Goal: Use online tool/utility: Utilize a website feature to perform a specific function

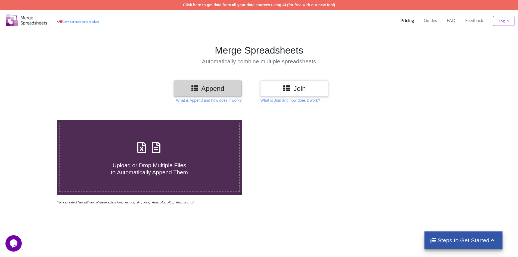
drag, startPoint x: 141, startPoint y: 154, endPoint x: 142, endPoint y: 138, distance: 15.8
click at [142, 151] on icon at bounding box center [142, 144] width 14 height 11
click at [37, 120] on input "Upload or Drop Multiple Files to Automatically Append Them" at bounding box center [37, 120] width 0 height 0
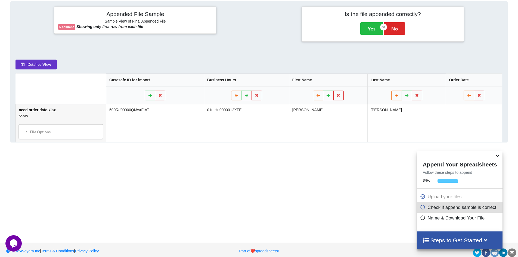
scroll to position [222, 0]
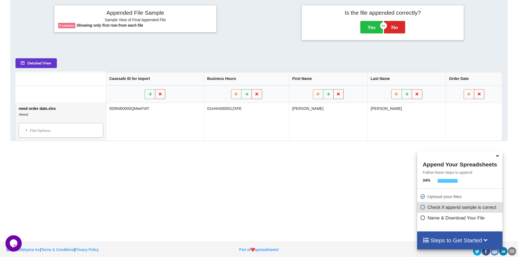
click at [48, 180] on div "Add More Files to Automatically Append with Current You can select files with a…" at bounding box center [259, 58] width 518 height 343
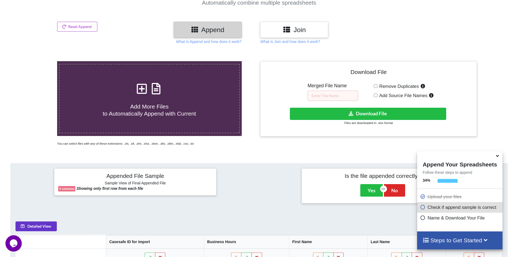
scroll to position [86, 0]
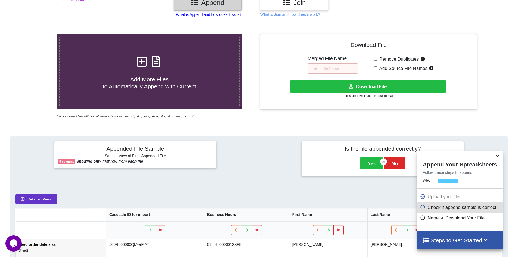
click at [206, 16] on p "What is Append and how does it work?" at bounding box center [209, 14] width 66 height 5
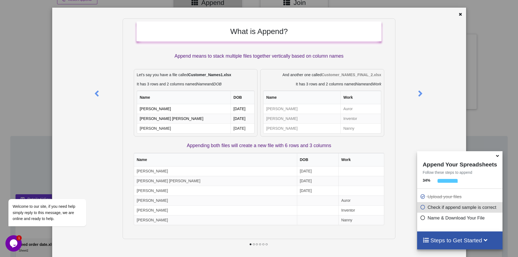
scroll to position [20, 0]
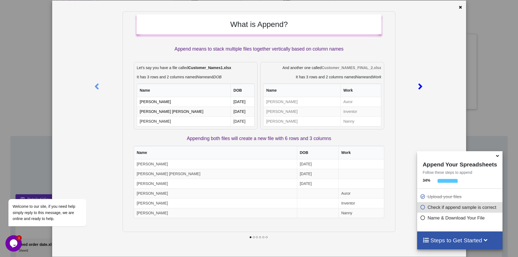
click at [421, 85] on icon at bounding box center [420, 84] width 11 height 10
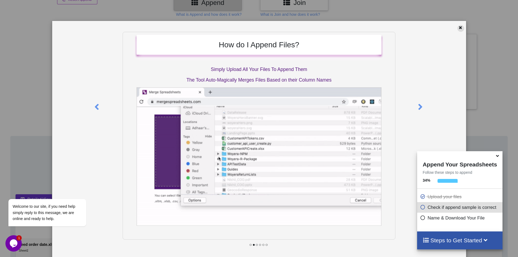
click at [460, 26] on icon at bounding box center [461, 27] width 5 height 4
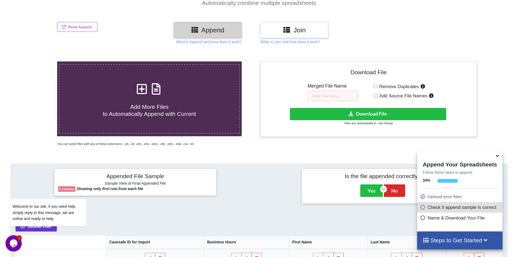
scroll to position [59, 0]
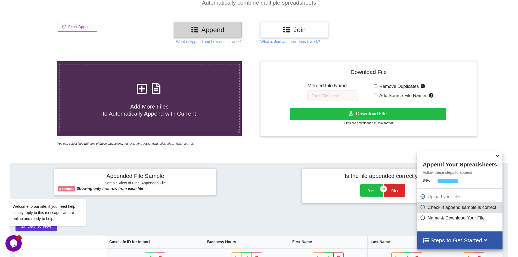
click at [132, 100] on h4 "Add More Files to Automatically Append with Current" at bounding box center [150, 106] width 180 height 21
click at [37, 61] on input "Add More Files to Automatically Append with Current" at bounding box center [37, 61] width 0 height 0
type input "C:\fakepath\Data from Sheets.xlsx"
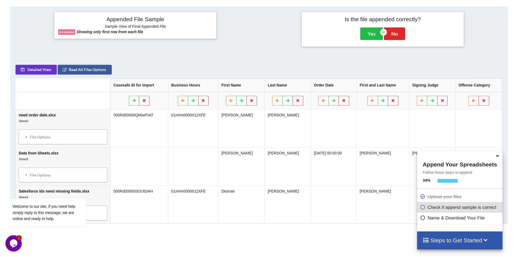
scroll to position [222, 0]
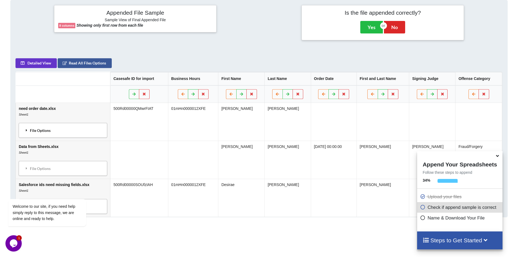
click at [43, 130] on div "File Options" at bounding box center [62, 130] width 85 height 11
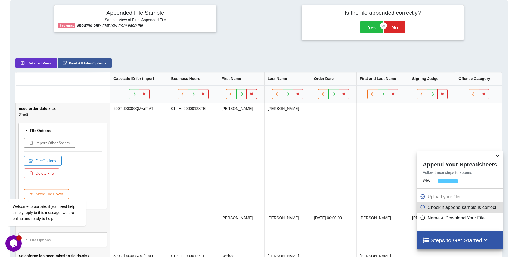
click at [43, 130] on div "File Options" at bounding box center [62, 130] width 85 height 11
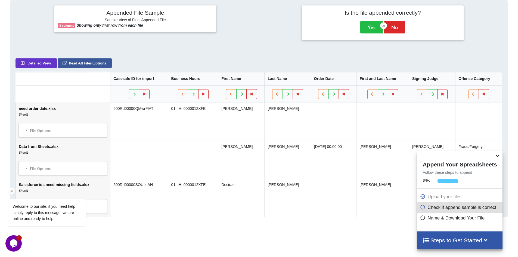
click at [56, 169] on div "Welcome to our site, if you need help simply reply to this message, we are onli…" at bounding box center [54, 190] width 98 height 83
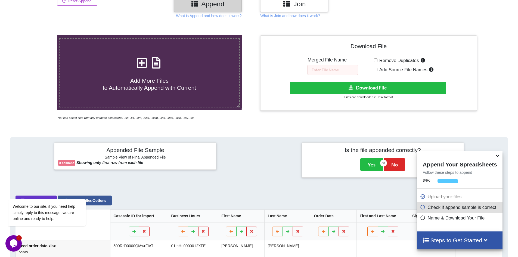
scroll to position [59, 0]
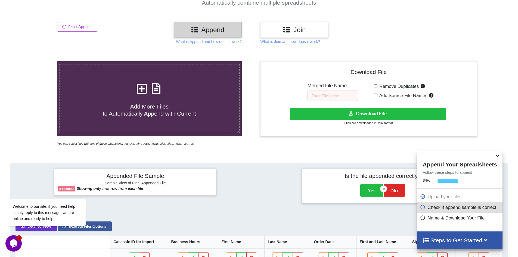
click at [286, 30] on icon at bounding box center [287, 29] width 8 height 7
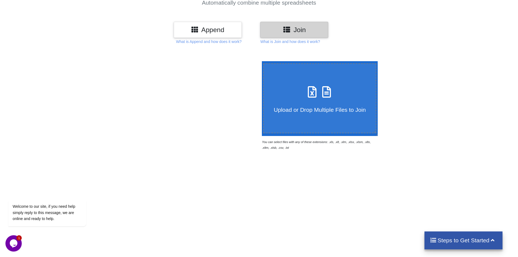
click at [302, 116] on label "Upload or Drop Multiple Files to Join" at bounding box center [319, 98] width 113 height 70
click at [261, 61] on input "Upload or Drop Multiple Files to Join" at bounding box center [261, 61] width 0 height 0
type input "C:\fakepath\Data from Sheets.xlsx"
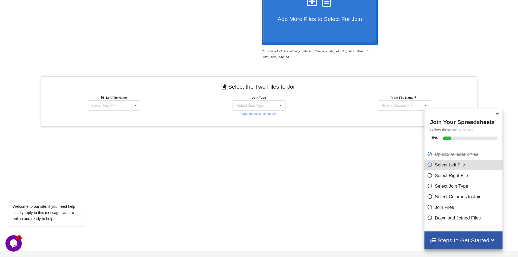
scroll to position [164, 0]
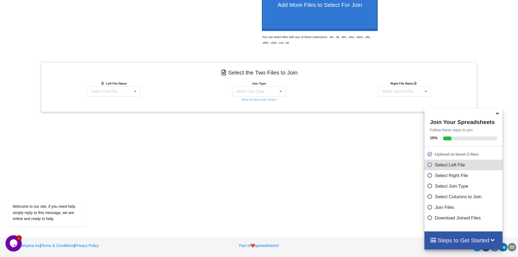
click at [267, 177] on div "Add More Files to Select For Join You can select files with any of these extens…" at bounding box center [259, 85] width 518 height 281
click at [132, 91] on icon at bounding box center [135, 92] width 8 height 10
click at [125, 104] on div "Data from Sheets.xlsx : Sheet1" at bounding box center [114, 101] width 64 height 10
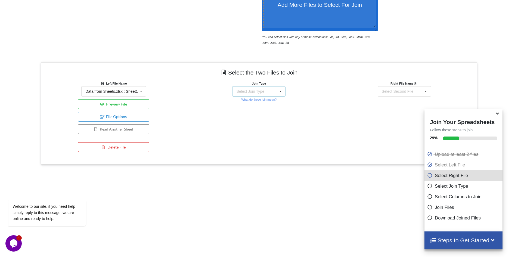
click at [251, 95] on div "Select Join Type INNER JOIN LEFT JOIN RIGHT JOIN FULL JOIN" at bounding box center [258, 91] width 53 height 10
click at [111, 149] on button "Delete File" at bounding box center [113, 147] width 71 height 10
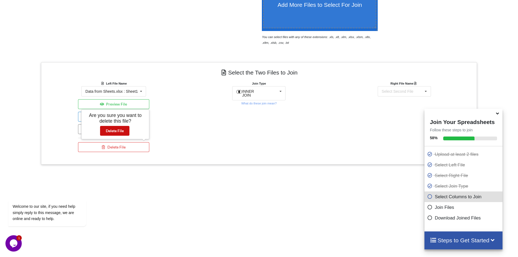
click at [118, 132] on button "Delete File" at bounding box center [114, 131] width 29 height 10
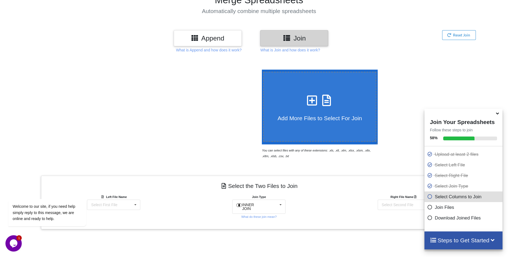
scroll to position [55, 0]
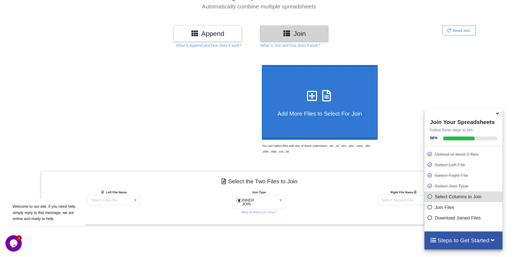
click at [170, 103] on div at bounding box center [149, 109] width 219 height 89
click at [417, 84] on div "Add More Files to Select For Join You can select files with any of these extens…" at bounding box center [368, 109] width 219 height 89
click at [308, 97] on icon at bounding box center [313, 92] width 14 height 11
click at [261, 65] on input "Add More Files to Select For Join" at bounding box center [261, 65] width 0 height 0
drag, startPoint x: 44, startPoint y: 211, endPoint x: 77, endPoint y: 280, distance: 76.2
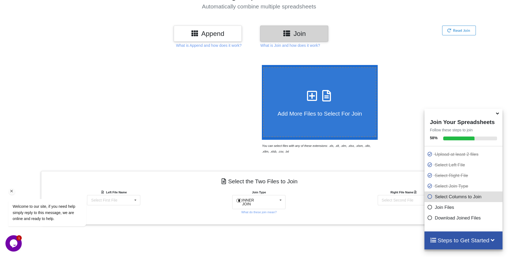
click at [44, 211] on span "Welcome to our site, if you need help simply reply to this message, we are onli…" at bounding box center [44, 212] width 63 height 17
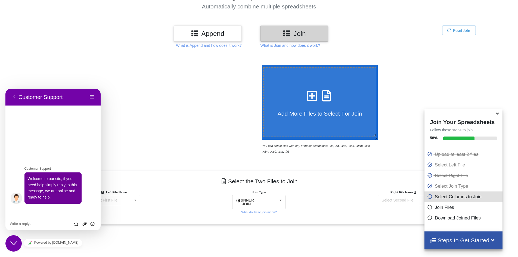
click at [157, 123] on div at bounding box center [149, 109] width 219 height 89
click at [479, 244] on div "Steps to Get Started" at bounding box center [464, 241] width 78 height 18
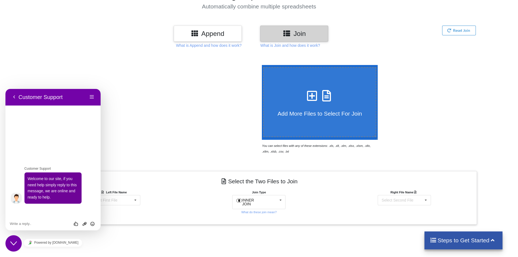
click at [324, 181] on h4 "Select the Two Files to Join" at bounding box center [259, 181] width 428 height 12
click at [126, 205] on div "Select First File Salesforce ids need missing fields.xlsx : Sheet1" at bounding box center [113, 200] width 53 height 10
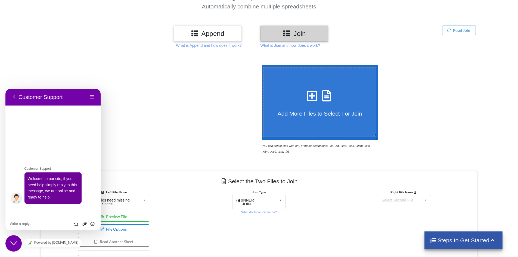
drag, startPoint x: 109, startPoint y: 0, endPoint x: 214, endPoint y: 140, distance: 175.0
click at [214, 140] on div at bounding box center [149, 109] width 219 height 89
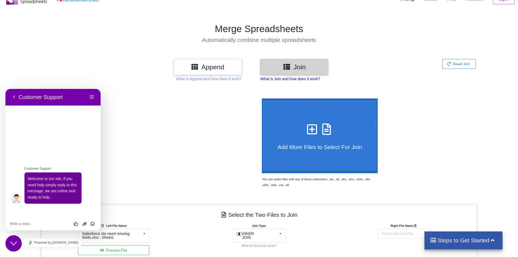
scroll to position [0, 0]
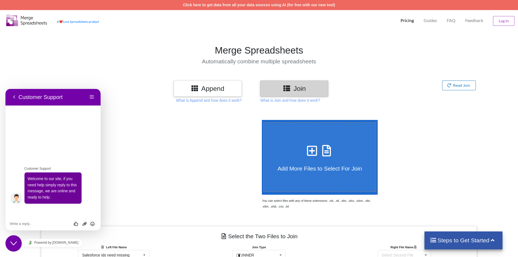
click at [453, 84] on button "Reset Join" at bounding box center [460, 86] width 34 height 10
click at [431, 69] on button "Reset Join" at bounding box center [428, 70] width 29 height 10
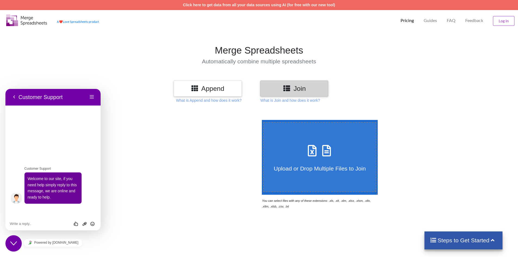
click at [198, 168] on div at bounding box center [149, 164] width 219 height 89
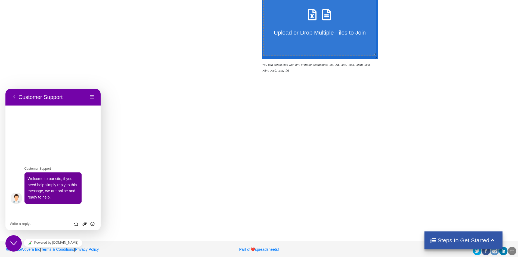
scroll to position [27, 0]
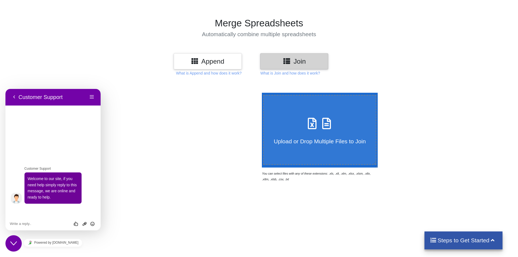
click at [306, 134] on h4 "Upload or Drop Multiple Files to Join" at bounding box center [320, 138] width 112 height 14
click at [261, 93] on input "Upload or Drop Multiple Files to Join" at bounding box center [261, 93] width 0 height 0
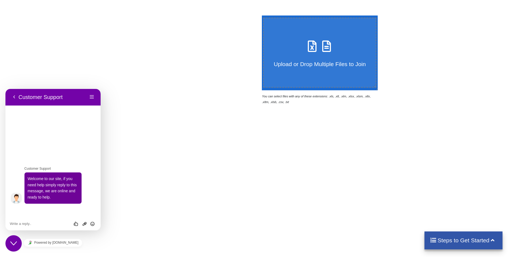
scroll to position [4, 0]
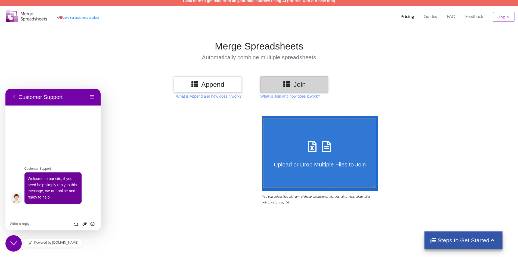
click at [312, 157] on h4 "Upload or Drop Multiple Files to Join" at bounding box center [320, 161] width 112 height 14
click at [261, 116] on input "Upload or Drop Multiple Files to Join" at bounding box center [261, 116] width 0 height 0
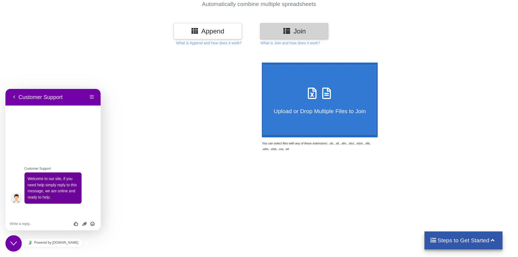
scroll to position [113, 0]
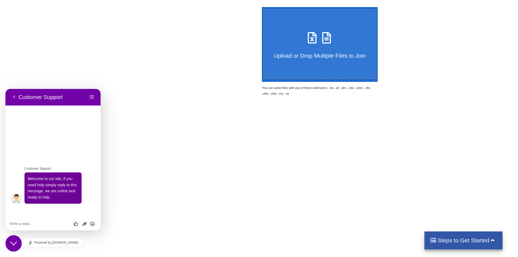
click at [310, 70] on label "Upload or Drop Multiple Files to Join" at bounding box center [319, 44] width 113 height 70
click at [261, 7] on input "Upload or Drop Multiple Files to Join" at bounding box center [261, 7] width 0 height 0
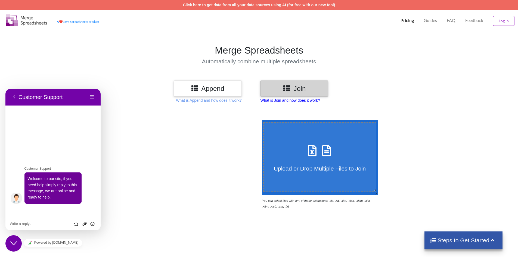
click at [242, 100] on p "What is Join and how does it work?" at bounding box center [209, 100] width 66 height 5
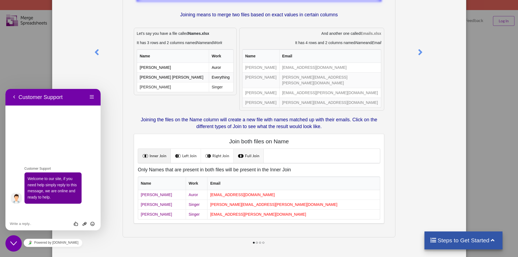
scroll to position [55, 0]
click at [422, 53] on icon at bounding box center [420, 50] width 11 height 10
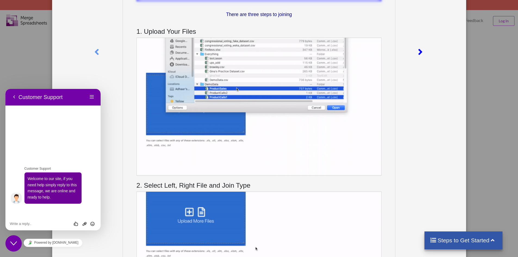
scroll to position [0, 0]
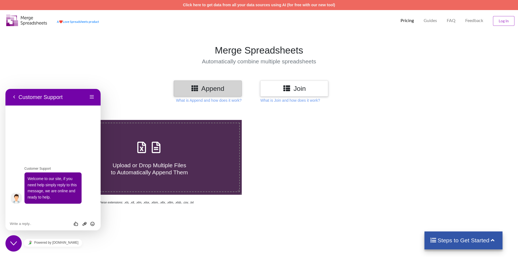
click at [104, 49] on h1 "Merge Spreadsheets" at bounding box center [259, 50] width 524 height 11
click at [165, 209] on div "Upload or Drop Multiple Files to Automatically Append Them You can select files…" at bounding box center [259, 237] width 518 height 257
click at [299, 161] on div at bounding box center [368, 162] width 219 height 85
click at [303, 88] on h3 "Join" at bounding box center [295, 89] width 60 height 8
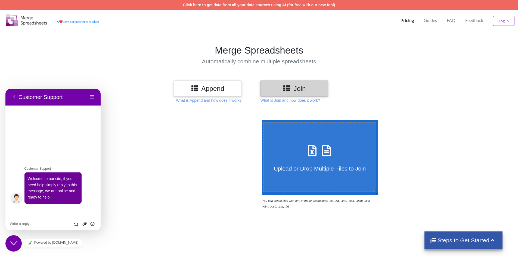
click at [312, 158] on span at bounding box center [320, 151] width 29 height 13
click at [261, 120] on input "Upload or Drop Multiple Files to Join" at bounding box center [261, 120] width 0 height 0
type input "C:\fakepath\Data from Sheets.xlsx"
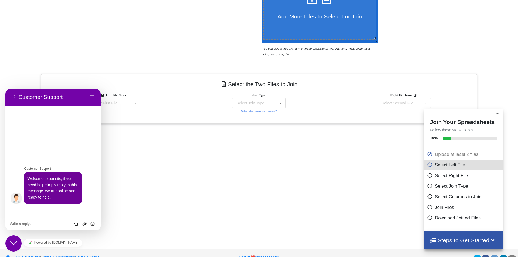
scroll to position [164, 0]
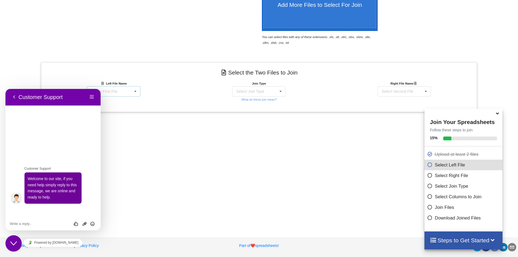
click at [136, 91] on icon at bounding box center [135, 92] width 8 height 10
click at [167, 181] on div "Add More Files to Select For Join You can select files with any of these extens…" at bounding box center [259, 85] width 518 height 281
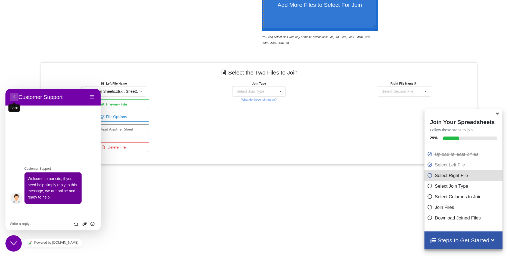
click at [15, 99] on button "Back" at bounding box center [14, 97] width 9 height 8
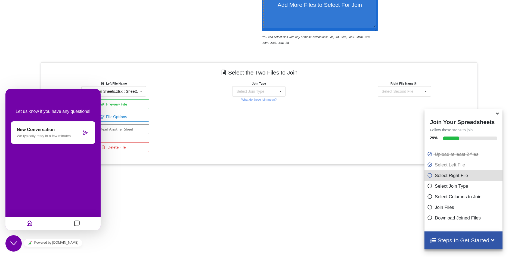
click at [38, 68] on div at bounding box center [18, 113] width 44 height 102
click at [31, 224] on icon "Home" at bounding box center [29, 224] width 7 height 11
click at [14, 244] on icon "Chat widget" at bounding box center [13, 244] width 7 height 4
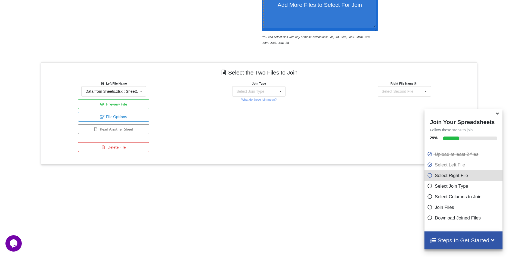
scroll to position [137, 0]
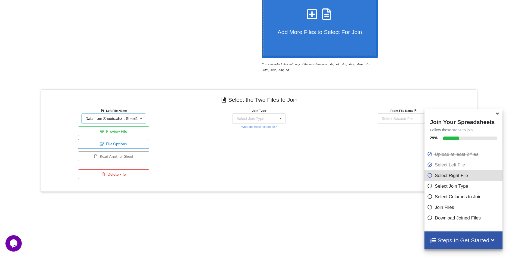
click at [140, 118] on icon at bounding box center [141, 119] width 8 height 10
click at [120, 131] on div "Data from Sheets.xlsx : Sheet1" at bounding box center [114, 131] width 64 height 14
click at [272, 119] on div "Select Join Type INNER JOIN LEFT JOIN RIGHT JOIN FULL JOIN" at bounding box center [258, 118] width 53 height 10
click at [261, 130] on span "INNER JOIN" at bounding box center [257, 132] width 22 height 4
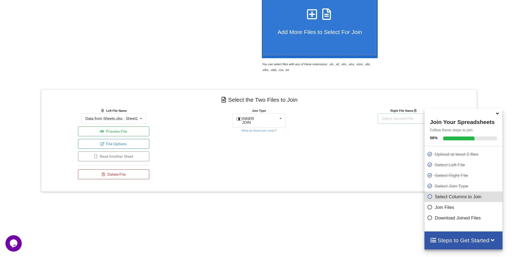
click at [394, 119] on div "Select Second File" at bounding box center [398, 119] width 32 height 4
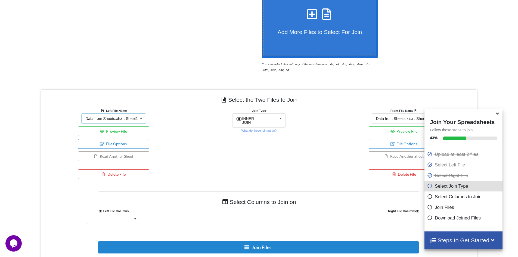
click at [136, 119] on div "Data from Sheets.xlsx : Sheet1" at bounding box center [111, 119] width 53 height 4
click at [120, 145] on div "Salesforce ids need missing fields.xlsx : Sheet1" at bounding box center [114, 144] width 64 height 14
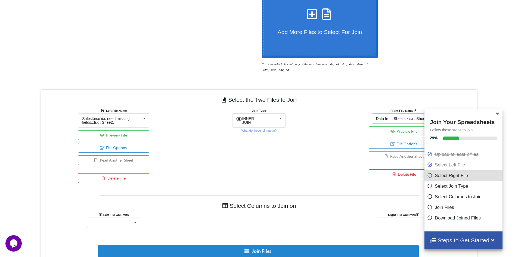
click at [395, 118] on div "Data from Sheets.xlsx : Sheet1" at bounding box center [402, 119] width 53 height 4
click at [393, 145] on span "Salesforce ids need missing fields.xlsx : Sheet1" at bounding box center [400, 144] width 47 height 8
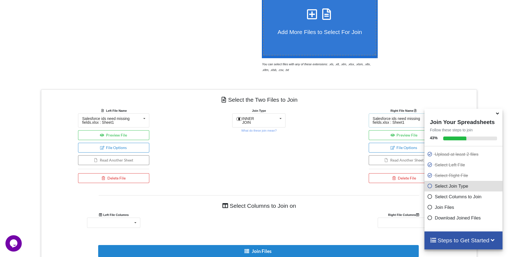
click at [398, 121] on div "Salesforce ids need missing fields.xlsx : Sheet1" at bounding box center [402, 121] width 59 height 8
click at [396, 132] on span "Data from Sheets.xlsx : Sheet1" at bounding box center [400, 132] width 53 height 4
click at [262, 130] on small "What do these join mean?" at bounding box center [258, 130] width 35 height 3
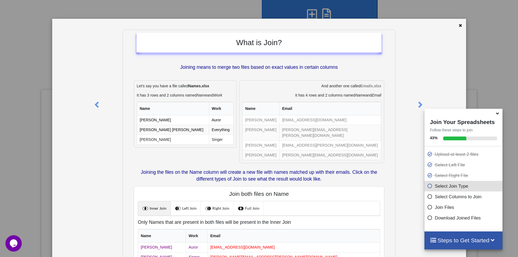
scroll to position [0, 0]
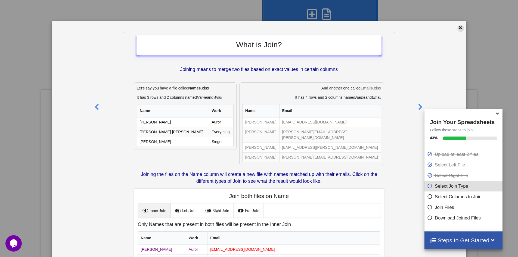
click at [460, 28] on icon at bounding box center [461, 27] width 5 height 4
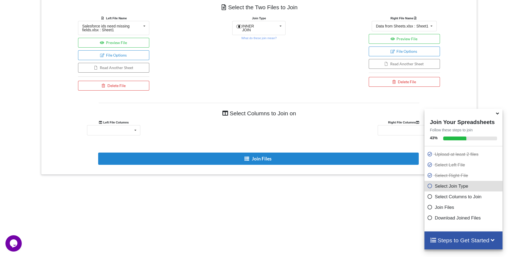
scroll to position [257, 0]
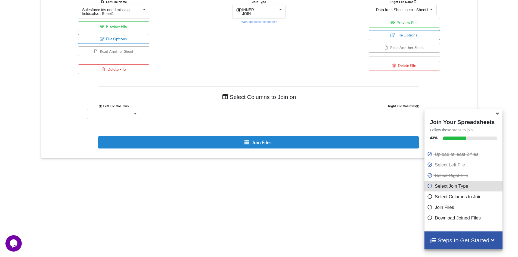
click at [132, 115] on icon at bounding box center [135, 114] width 8 height 10
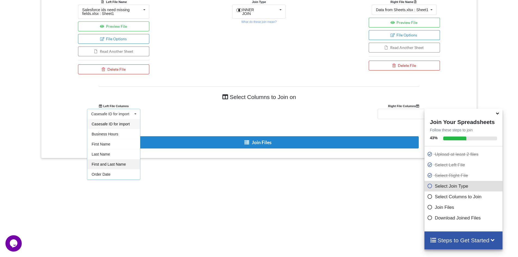
click at [107, 163] on span "First and Last Name" at bounding box center [109, 164] width 34 height 4
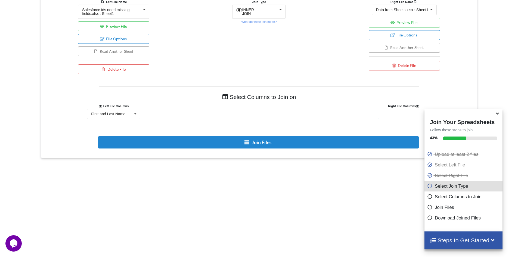
click at [402, 115] on div "Casesafe ID for import Business Hours First Name Last Name First and Last Name …" at bounding box center [404, 114] width 53 height 10
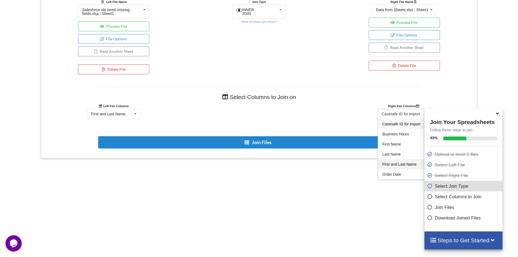
click at [401, 164] on span "First and Last Name" at bounding box center [400, 164] width 34 height 4
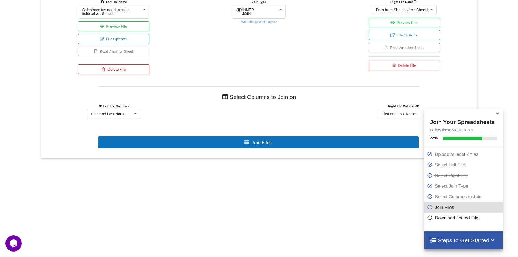
click at [223, 142] on button "Join Files" at bounding box center [258, 142] width 321 height 12
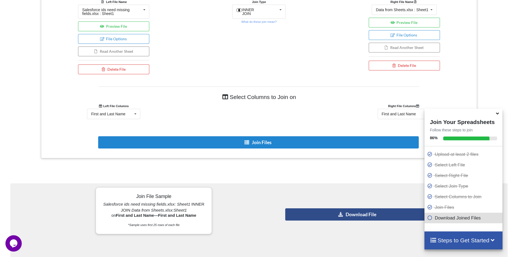
click at [316, 216] on button "Download File" at bounding box center [358, 214] width 145 height 12
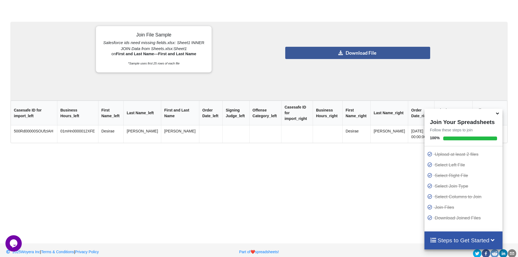
scroll to position [419, 0]
click at [384, 54] on button "Download File" at bounding box center [358, 52] width 145 height 12
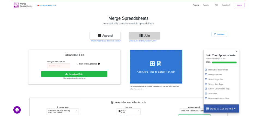
scroll to position [0, 0]
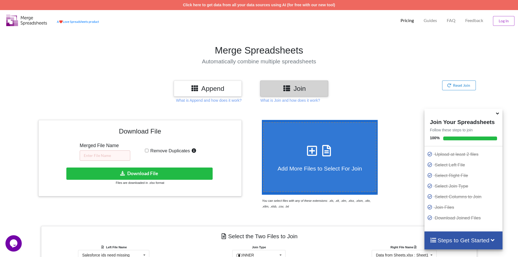
click at [404, 21] on p "Pricing" at bounding box center [407, 21] width 13 height 6
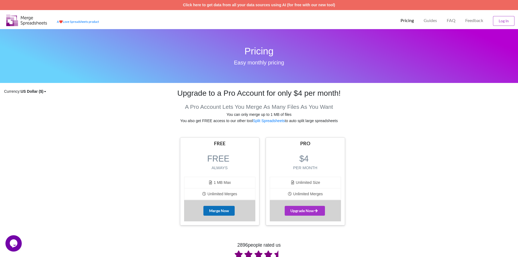
click at [221, 211] on button "Merge Now" at bounding box center [219, 211] width 31 height 10
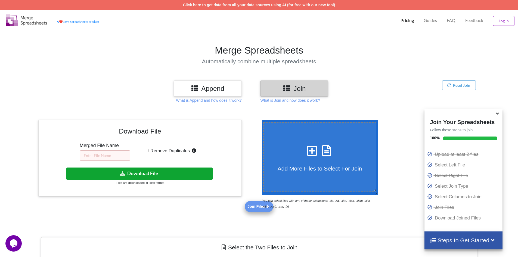
click at [146, 174] on button "Download File" at bounding box center [139, 174] width 146 height 12
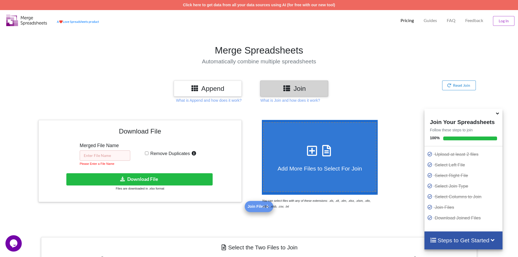
click at [114, 154] on input "text" at bounding box center [105, 156] width 51 height 10
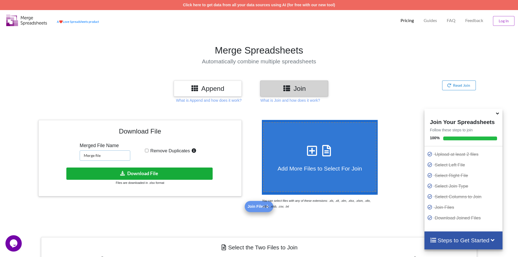
type input "Merge file"
click at [122, 173] on icon at bounding box center [123, 173] width 6 height 4
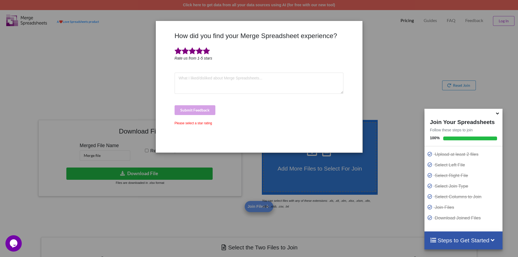
click at [207, 53] on span at bounding box center [206, 51] width 7 height 8
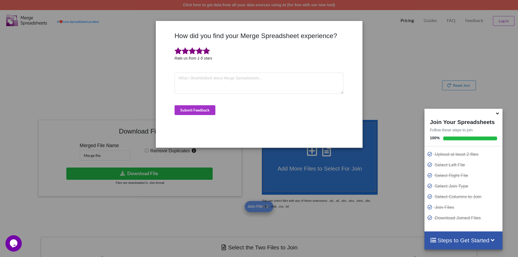
click at [97, 60] on div "How did you find your Merge Spreadsheet experience? Rate us from 1-5 stars Subm…" at bounding box center [259, 128] width 518 height 257
click at [56, 88] on div "How did you find your Merge Spreadsheet experience? Rate us from 1-5 stars Subm…" at bounding box center [259, 128] width 518 height 257
click at [34, 83] on div "How did you find your Merge Spreadsheet experience? Rate us from 1-5 stars Subm…" at bounding box center [259, 128] width 518 height 257
drag, startPoint x: 412, startPoint y: 61, endPoint x: 412, endPoint y: 53, distance: 8.5
click at [412, 61] on div "How did you find your Merge Spreadsheet experience? Rate us from 1-5 stars Subm…" at bounding box center [259, 128] width 518 height 257
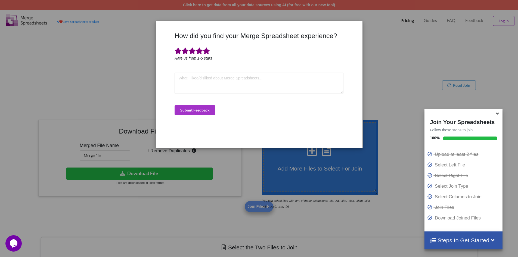
drag, startPoint x: 79, startPoint y: 92, endPoint x: 77, endPoint y: 86, distance: 6.1
click at [79, 92] on div "How did you find your Merge Spreadsheet experience? Rate us from 1-5 stars Subm…" at bounding box center [259, 128] width 518 height 257
